Goal: Go to known website: Access a specific website the user already knows

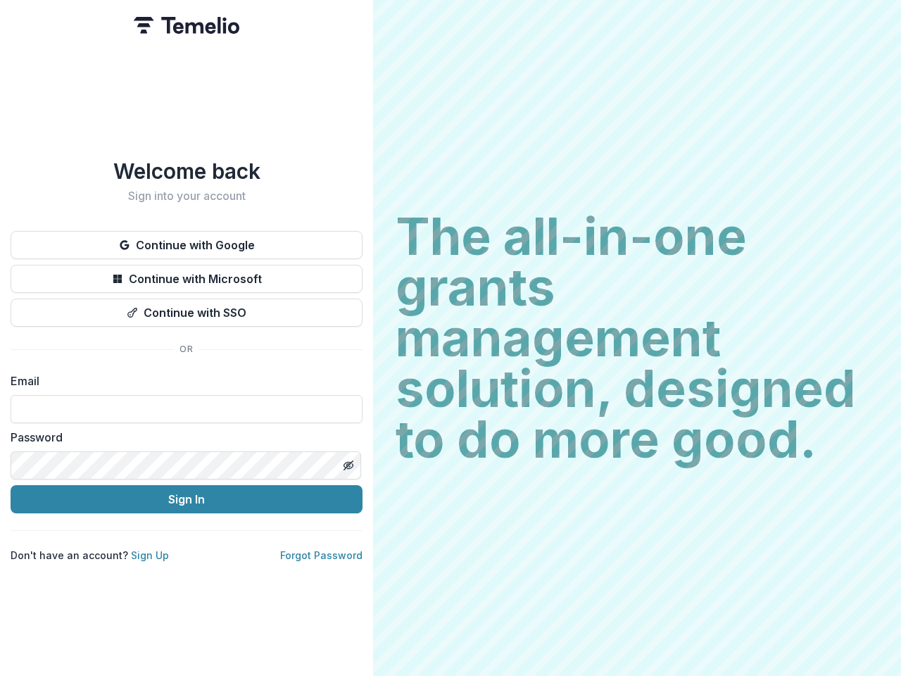
click at [451, 338] on h2 "The all-in-one grants management solution, designed to do more good." at bounding box center [637, 337] width 483 height 253
click at [187, 239] on button "Continue with Google" at bounding box center [187, 245] width 352 height 28
click at [187, 273] on button "Continue with Microsoft" at bounding box center [187, 279] width 352 height 28
click at [187, 307] on button "Continue with SSO" at bounding box center [187, 312] width 352 height 28
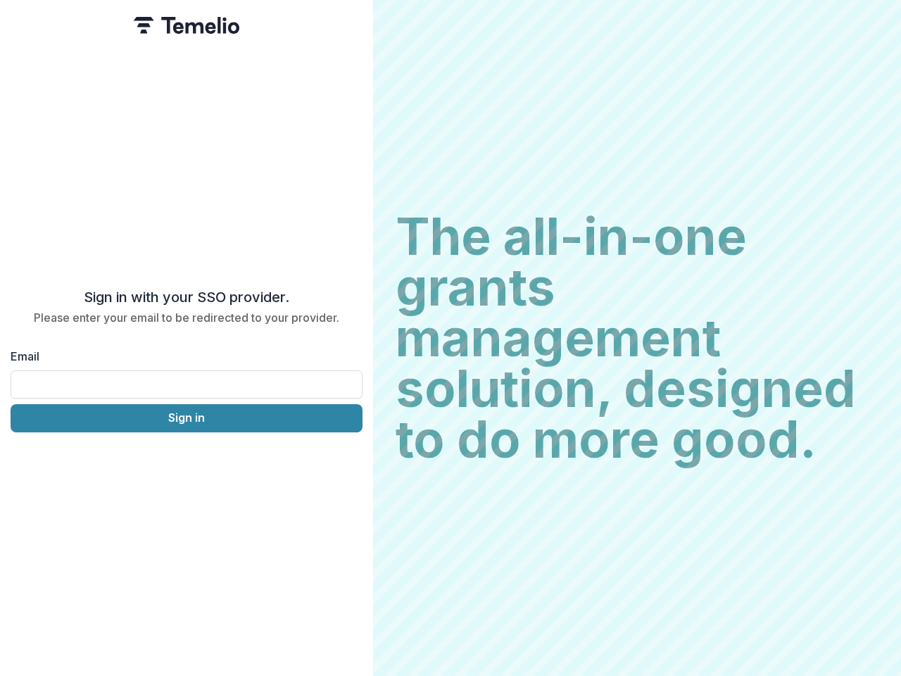
click at [348, 460] on div "Sign in with your SSO provider. Please enter your email to be redirected to you…" at bounding box center [186, 338] width 373 height 676
